Goal: Task Accomplishment & Management: Manage account settings

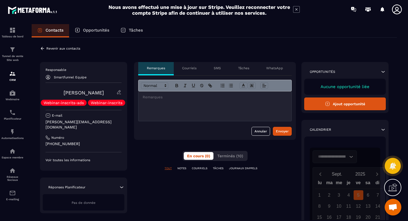
scroll to position [123, 0]
click at [44, 48] on icon at bounding box center [42, 48] width 5 height 5
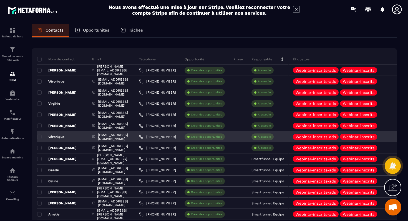
scroll to position [19, 0]
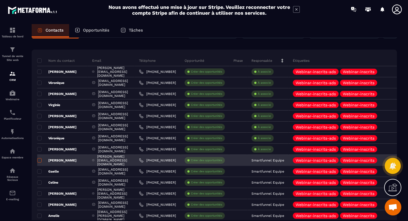
click at [41, 160] on span at bounding box center [39, 160] width 4 height 4
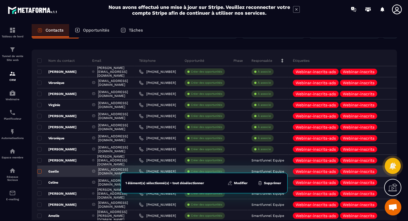
click at [41, 169] on span at bounding box center [39, 171] width 4 height 4
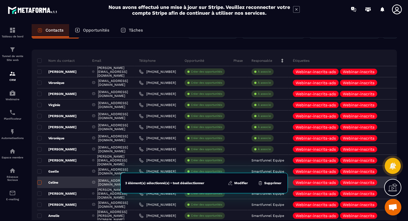
click at [40, 183] on span at bounding box center [39, 183] width 4 height 4
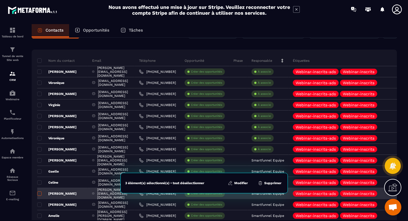
click at [40, 192] on span at bounding box center [39, 194] width 4 height 4
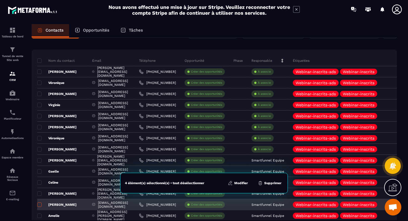
click at [40, 204] on span at bounding box center [39, 205] width 4 height 4
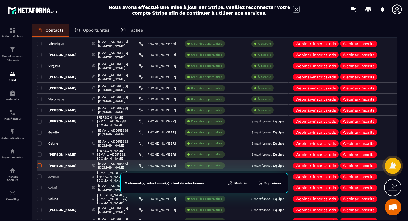
scroll to position [59, 0]
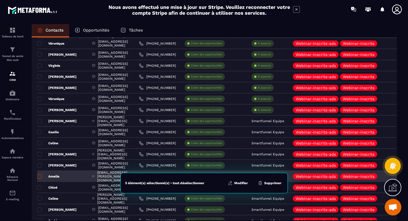
click at [40, 179] on label at bounding box center [39, 178] width 4 height 4
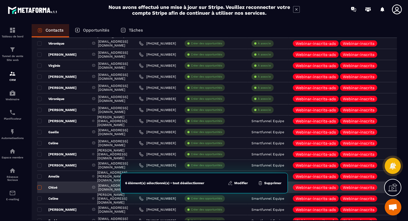
click at [40, 187] on span at bounding box center [39, 188] width 4 height 4
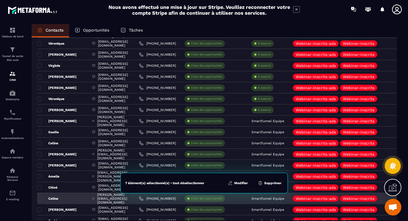
click at [40, 196] on div "Celine" at bounding box center [62, 198] width 51 height 11
